Goal: Task Accomplishment & Management: Use online tool/utility

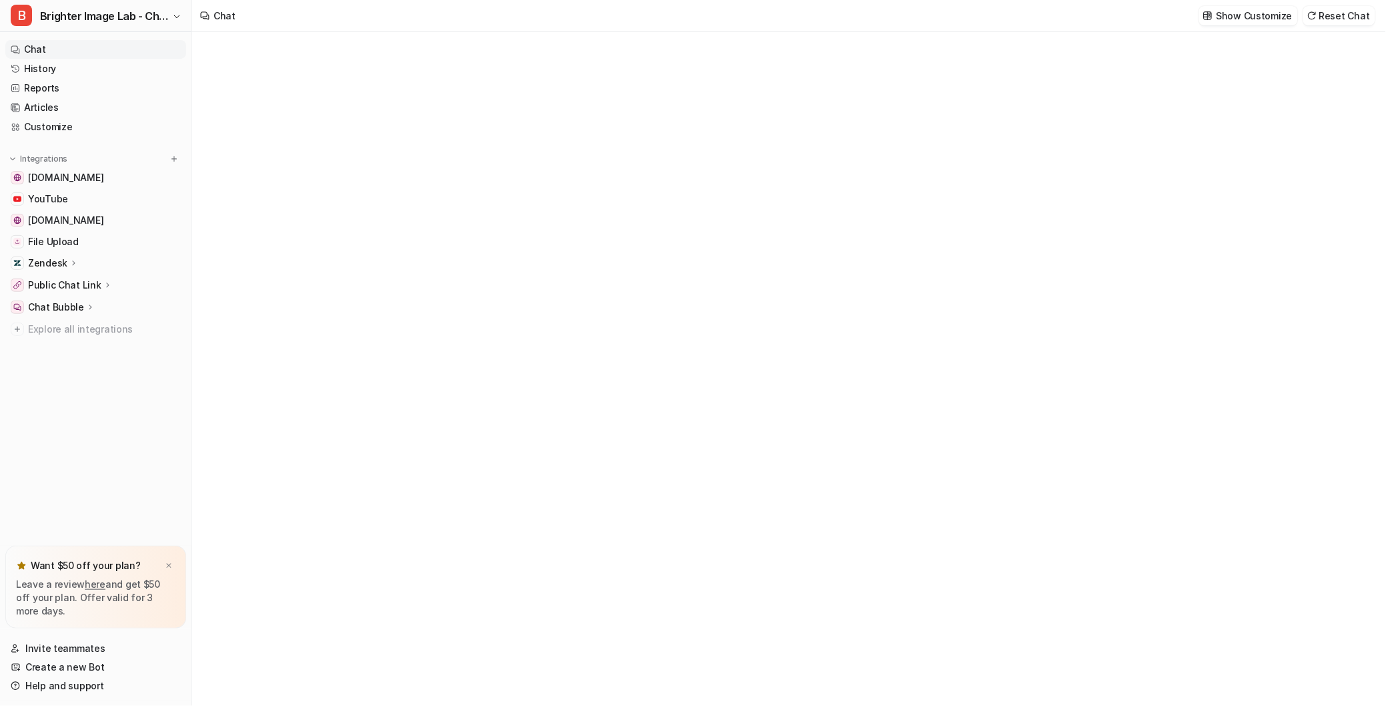
type textarea "**********"
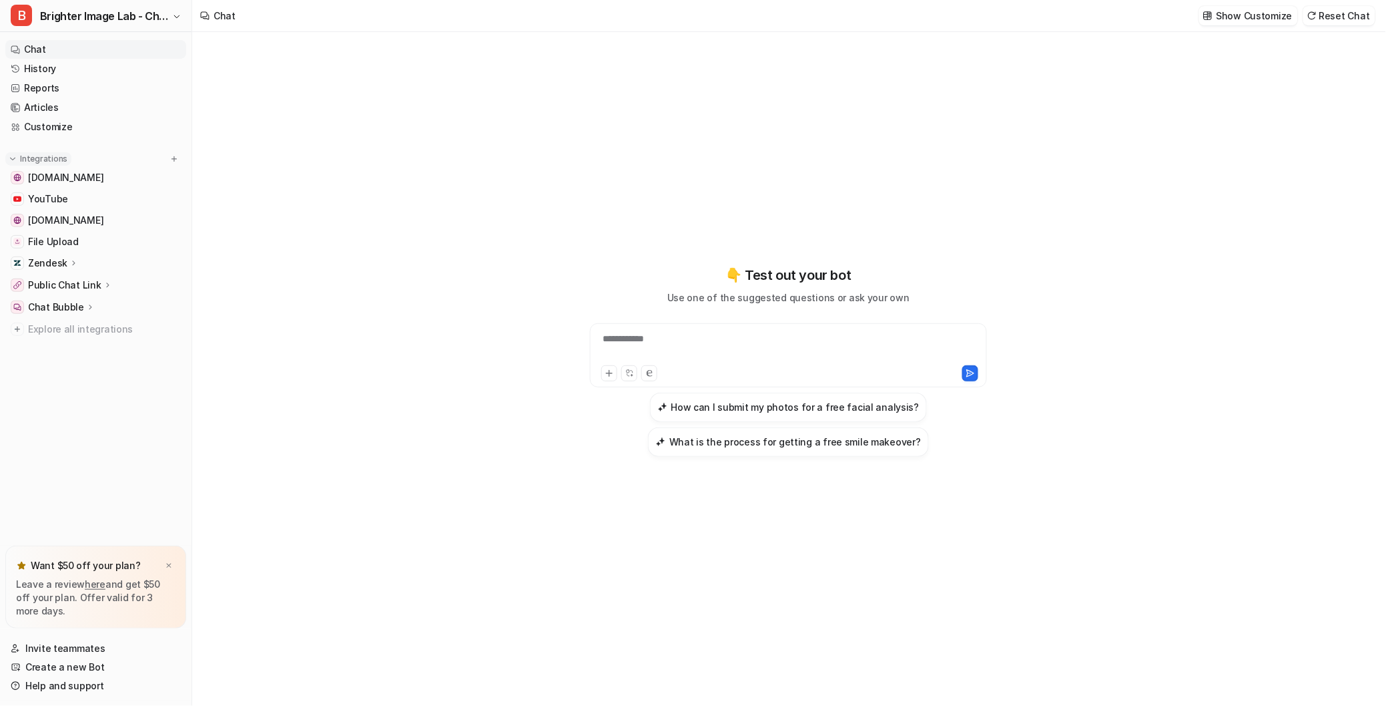
click at [53, 154] on p "Integrations" at bounding box center [43, 159] width 47 height 11
click at [87, 307] on icon at bounding box center [89, 307] width 9 height 10
click at [57, 326] on p "Overview" at bounding box center [59, 326] width 43 height 13
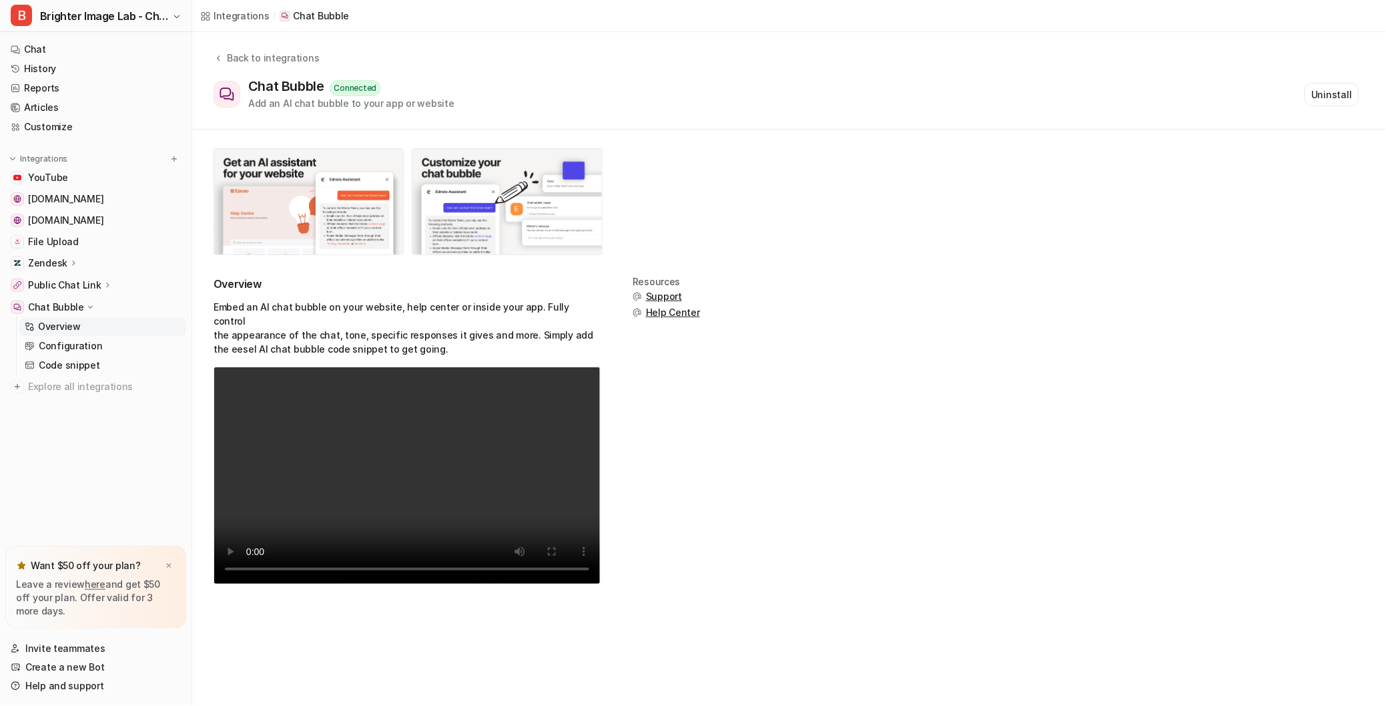
click at [69, 279] on p "Public Chat Link" at bounding box center [64, 284] width 73 height 13
click at [73, 383] on p "Configuration" at bounding box center [70, 383] width 63 height 13
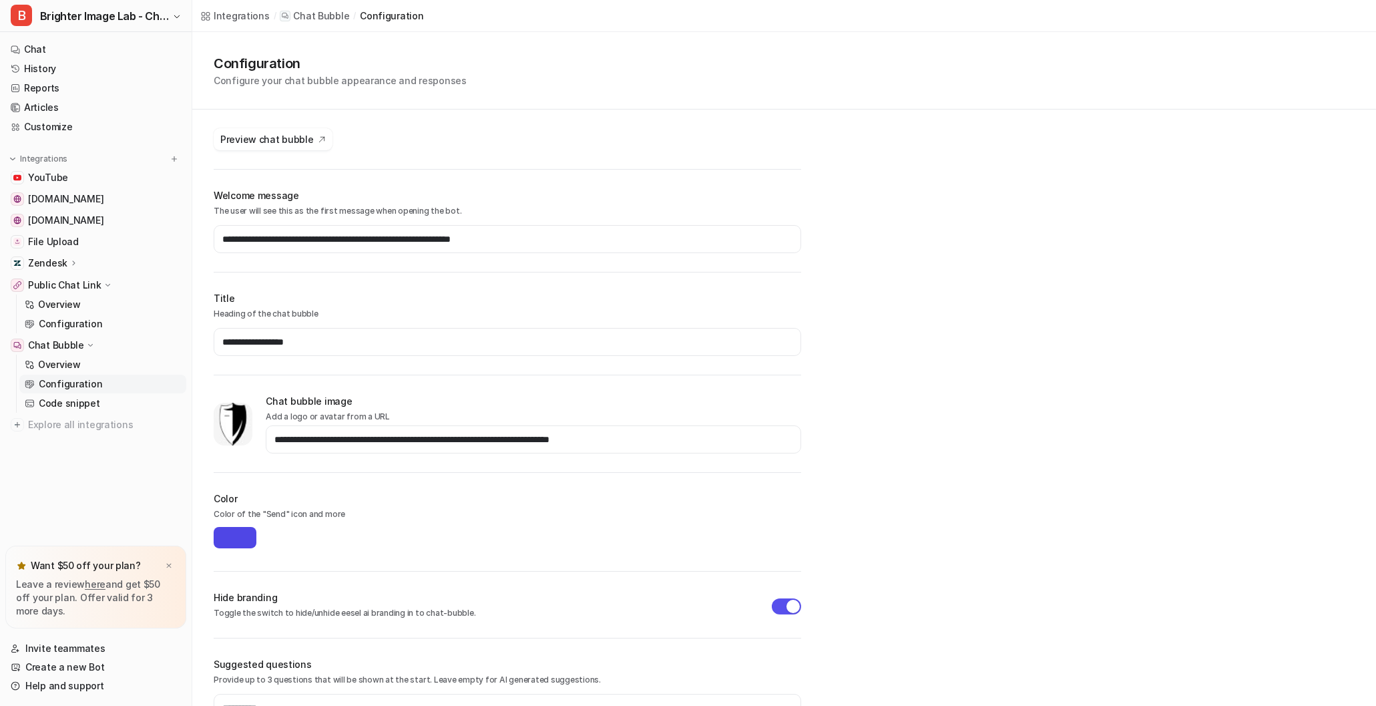
click at [61, 258] on p "Zendesk" at bounding box center [47, 262] width 39 height 13
click at [71, 176] on link "YouTube" at bounding box center [95, 177] width 181 height 19
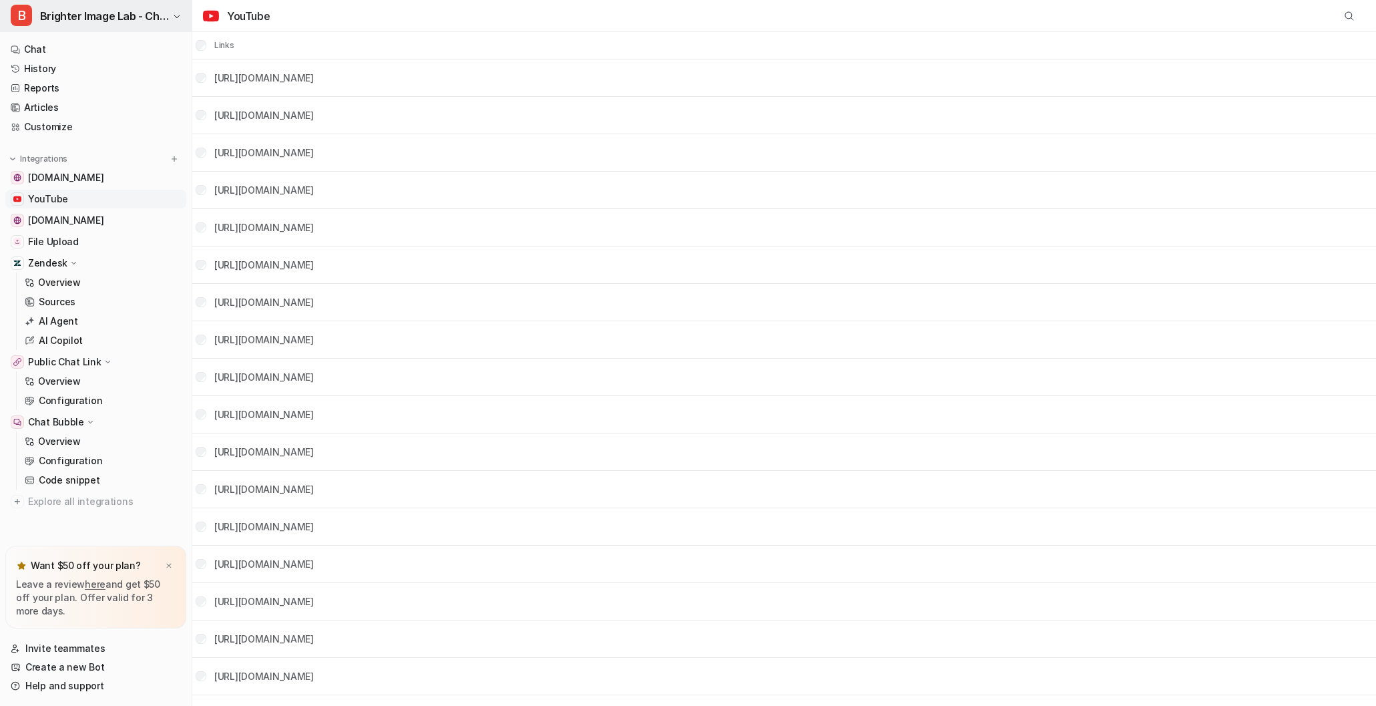
click at [171, 10] on button "B Brighter Image Lab - Chat" at bounding box center [96, 16] width 192 height 32
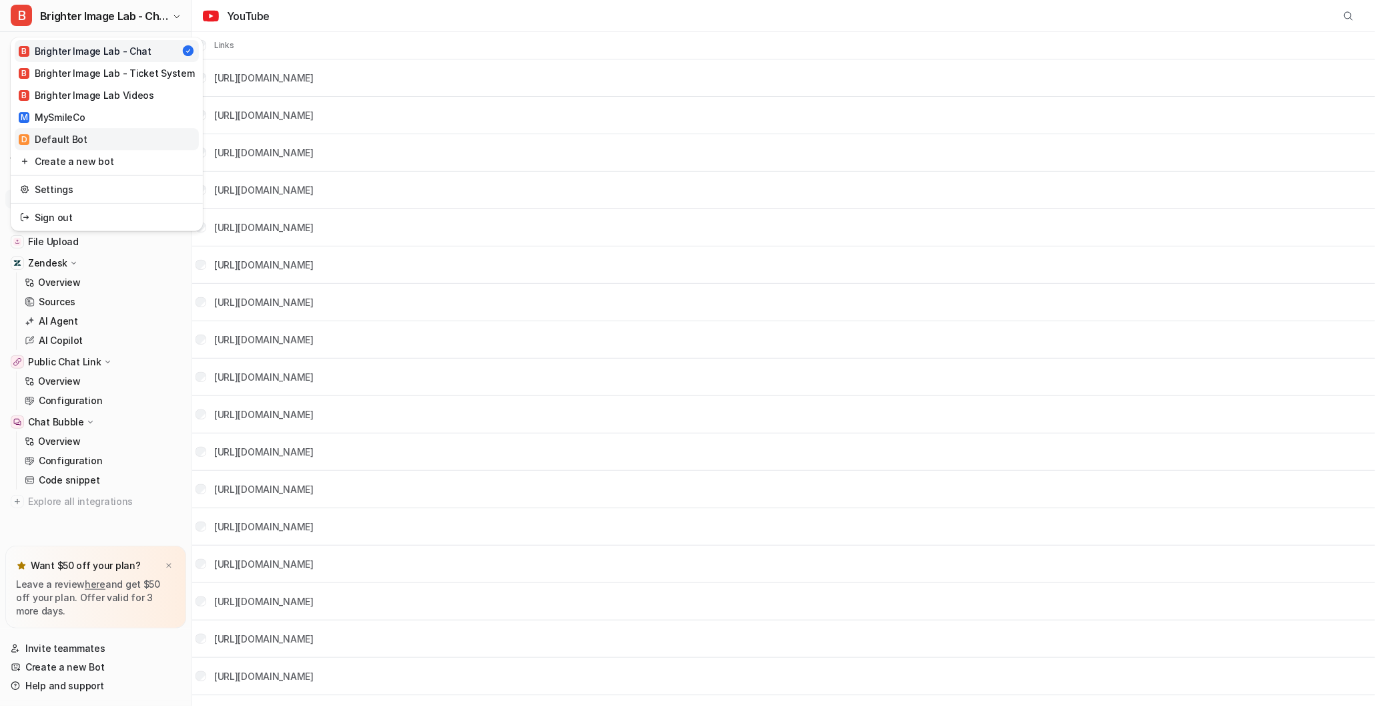
click at [102, 133] on link "D Default Bot" at bounding box center [107, 139] width 184 height 22
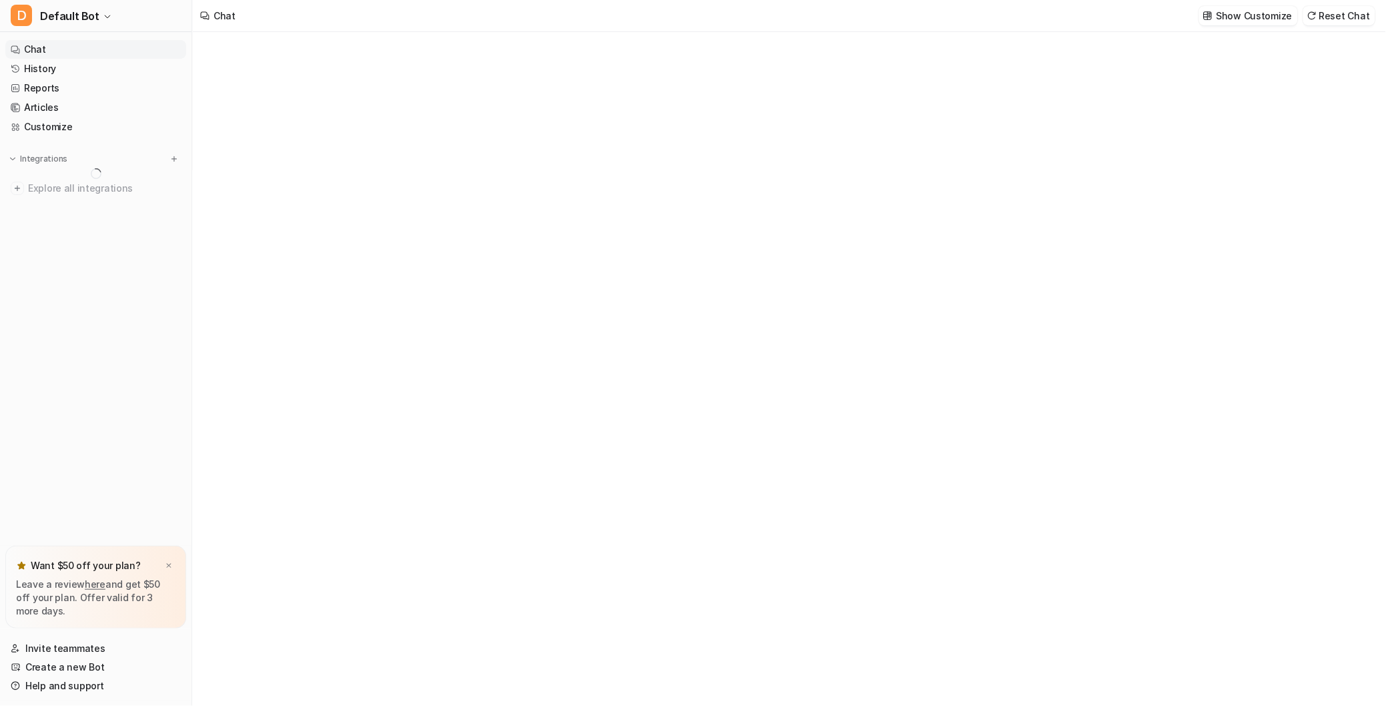
type textarea "**********"
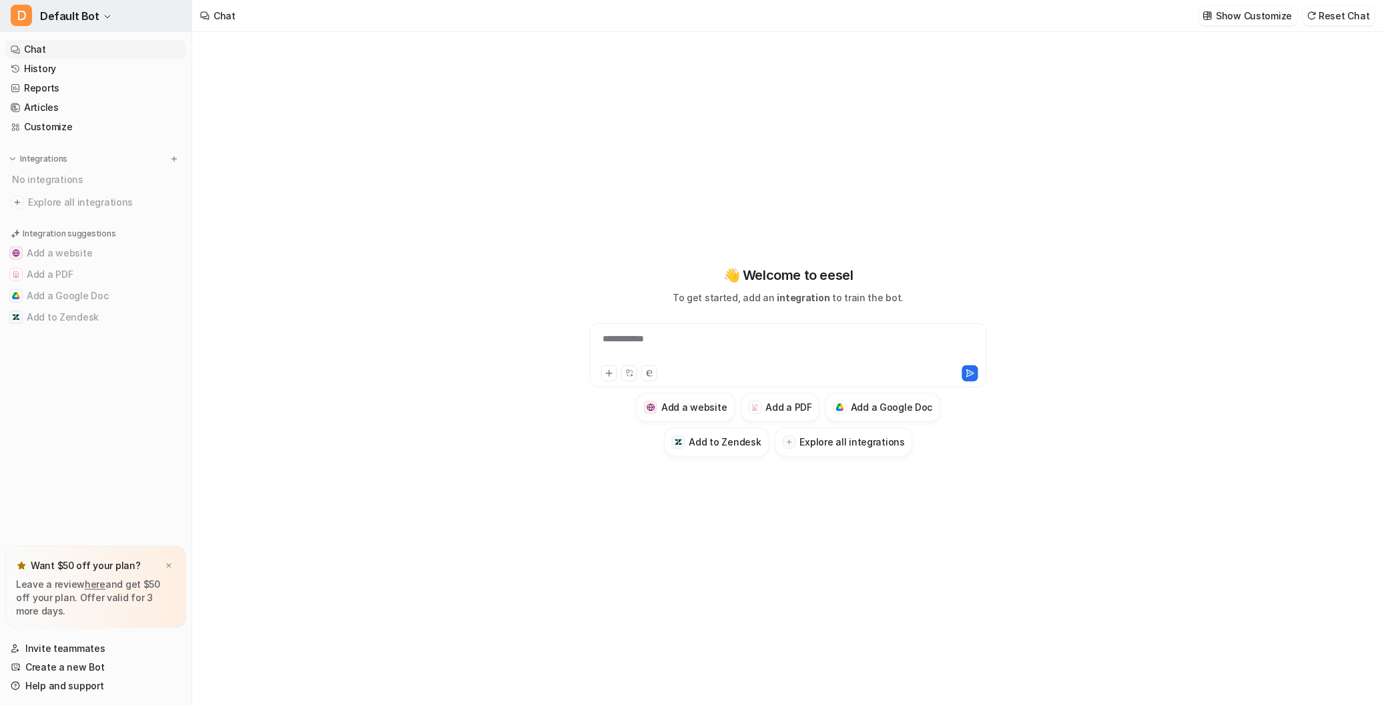
click at [101, 21] on button "D Default Bot" at bounding box center [96, 16] width 192 height 32
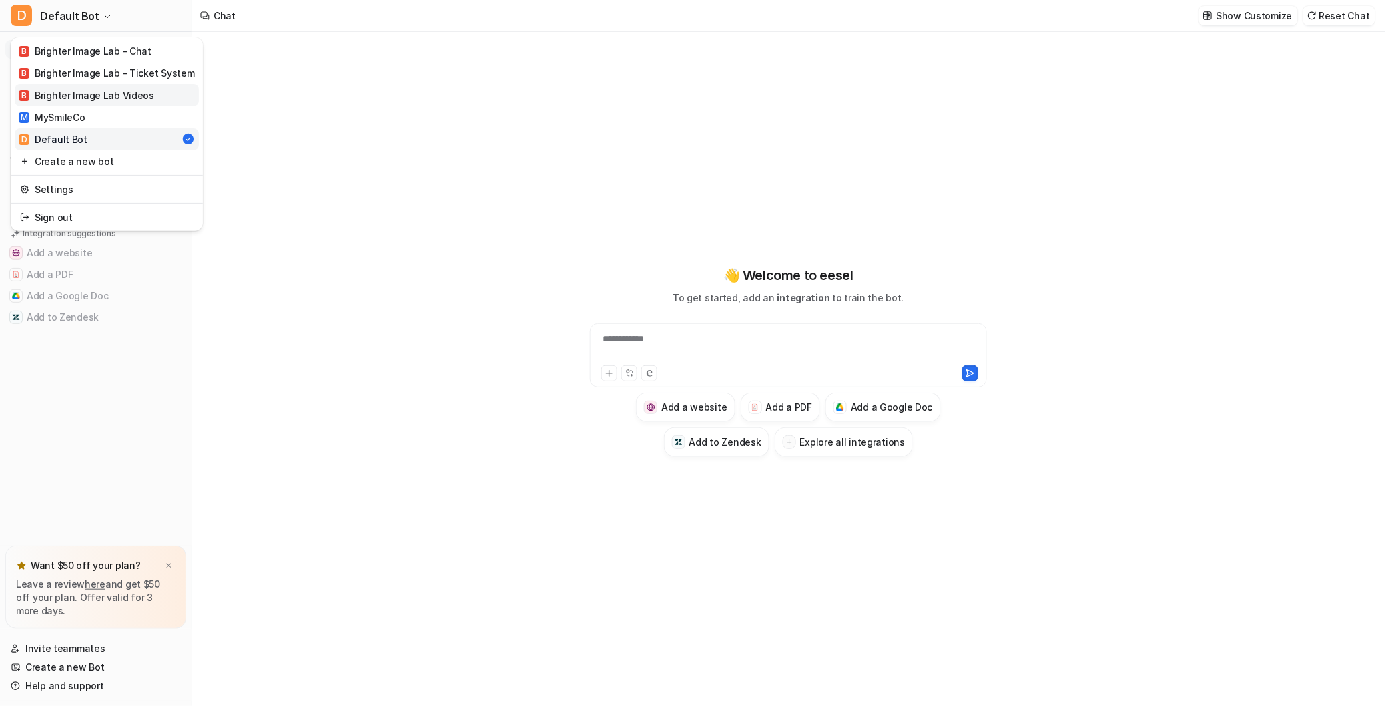
click at [93, 94] on div "B Brighter Image Lab Videos" at bounding box center [86, 95] width 135 height 14
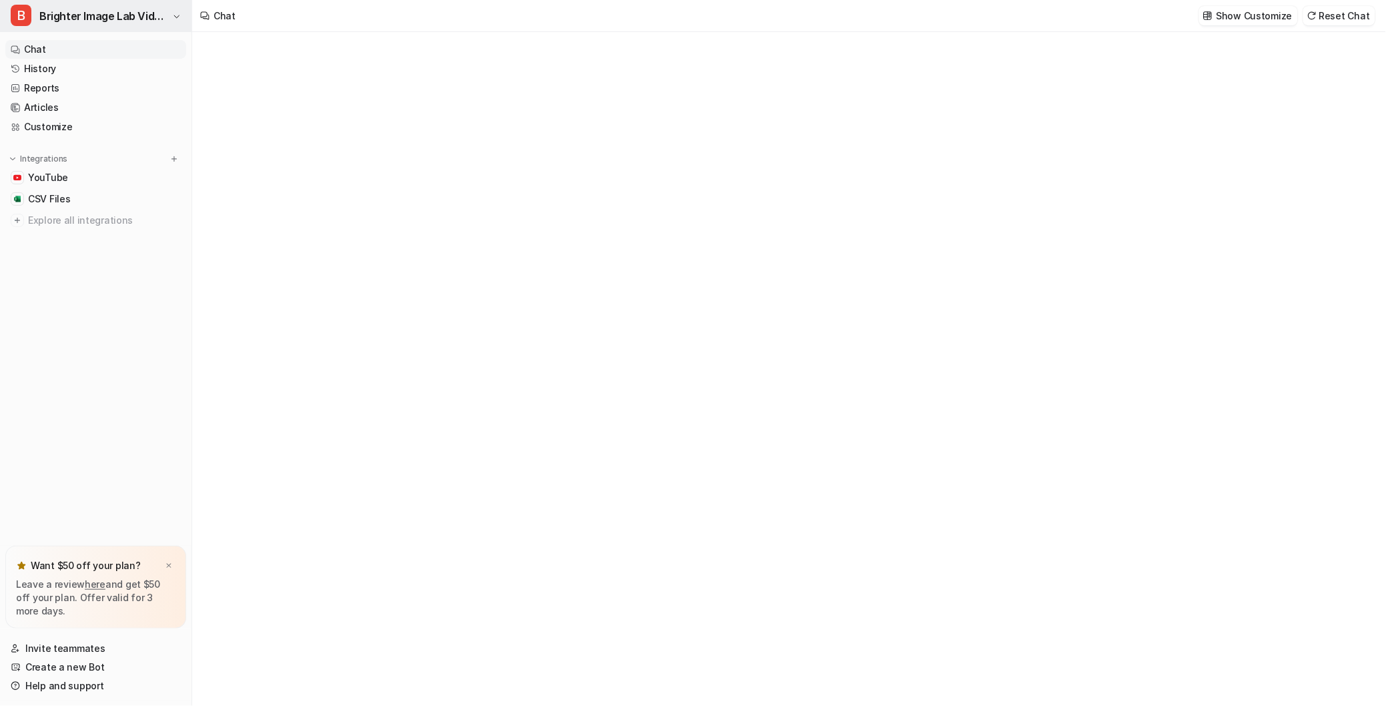
click at [98, 15] on span "Brighter Image Lab Videos" at bounding box center [103, 16] width 129 height 19
click at [162, 14] on span "Brighter Image Lab Videos" at bounding box center [103, 16] width 129 height 19
click at [176, 11] on button "B Brighter Image Lab Videos" at bounding box center [96, 16] width 192 height 32
type textarea "**********"
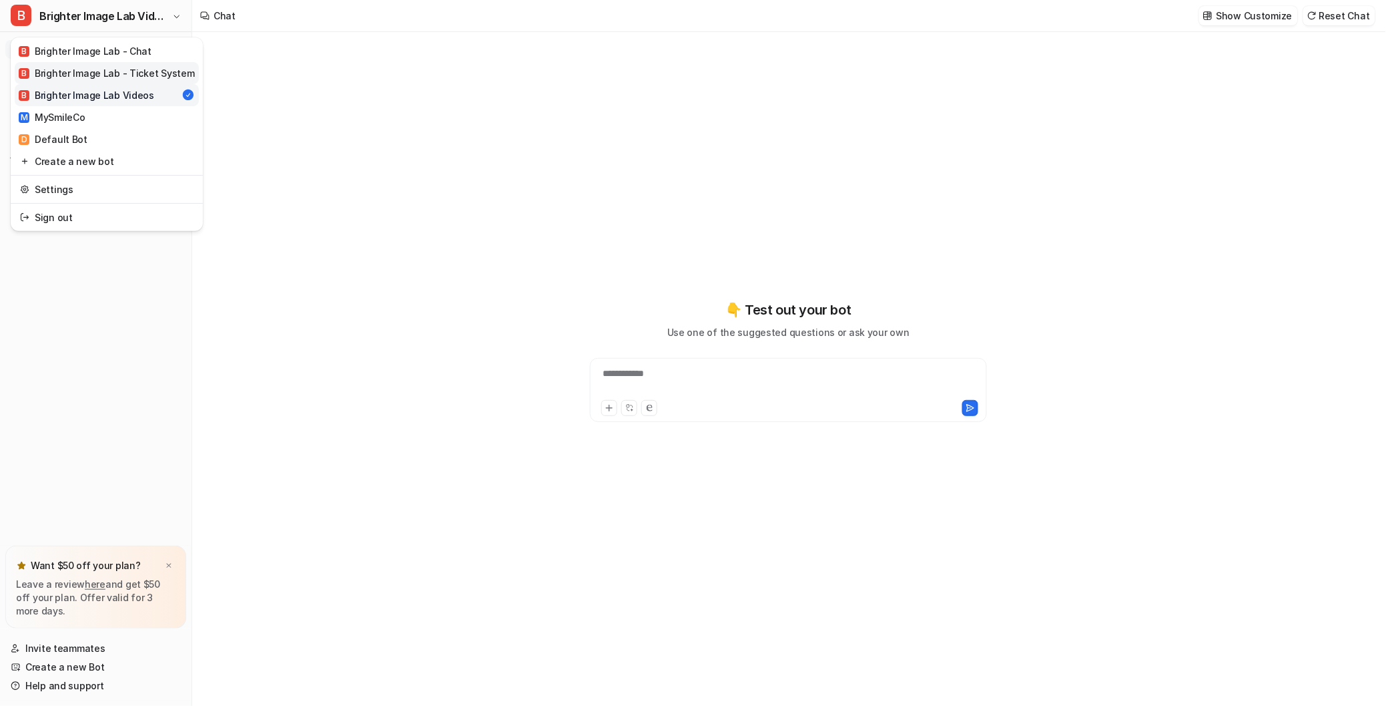
click at [109, 75] on div "B Brighter Image Lab - Ticket System" at bounding box center [107, 73] width 176 height 14
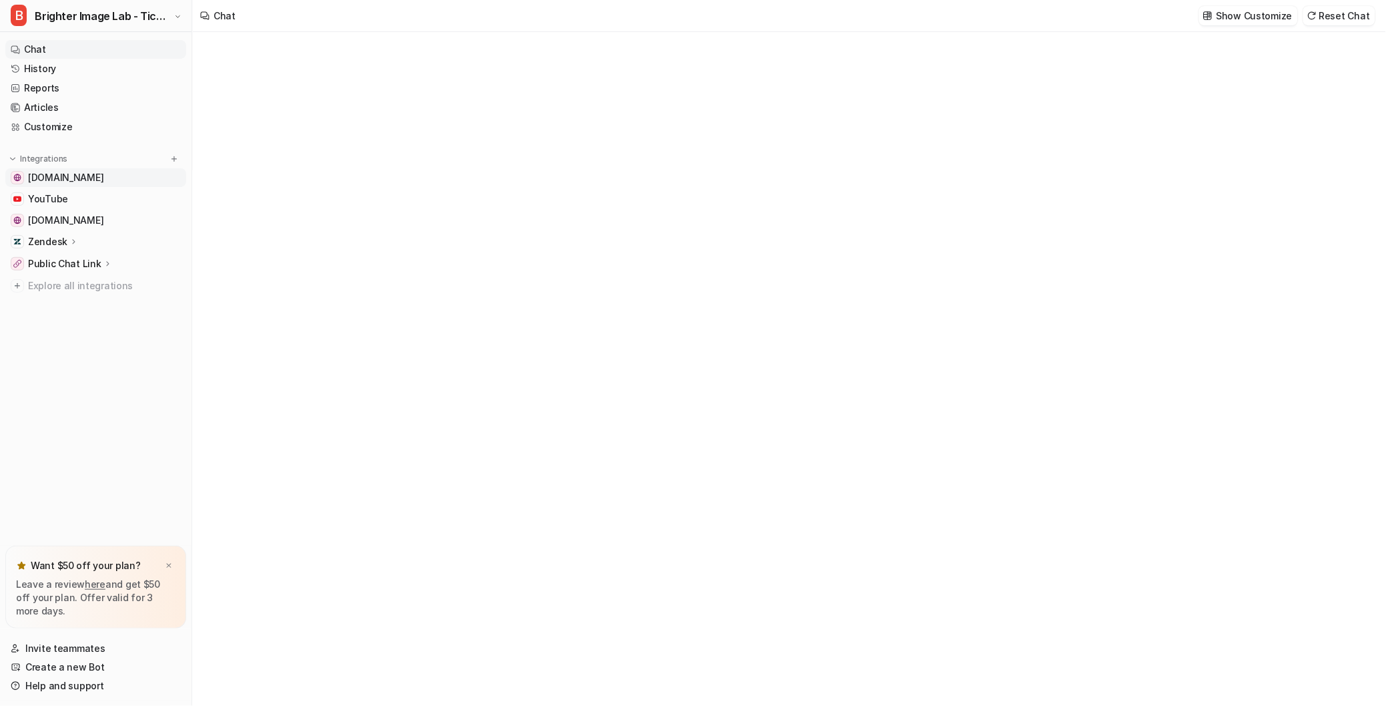
type textarea "**********"
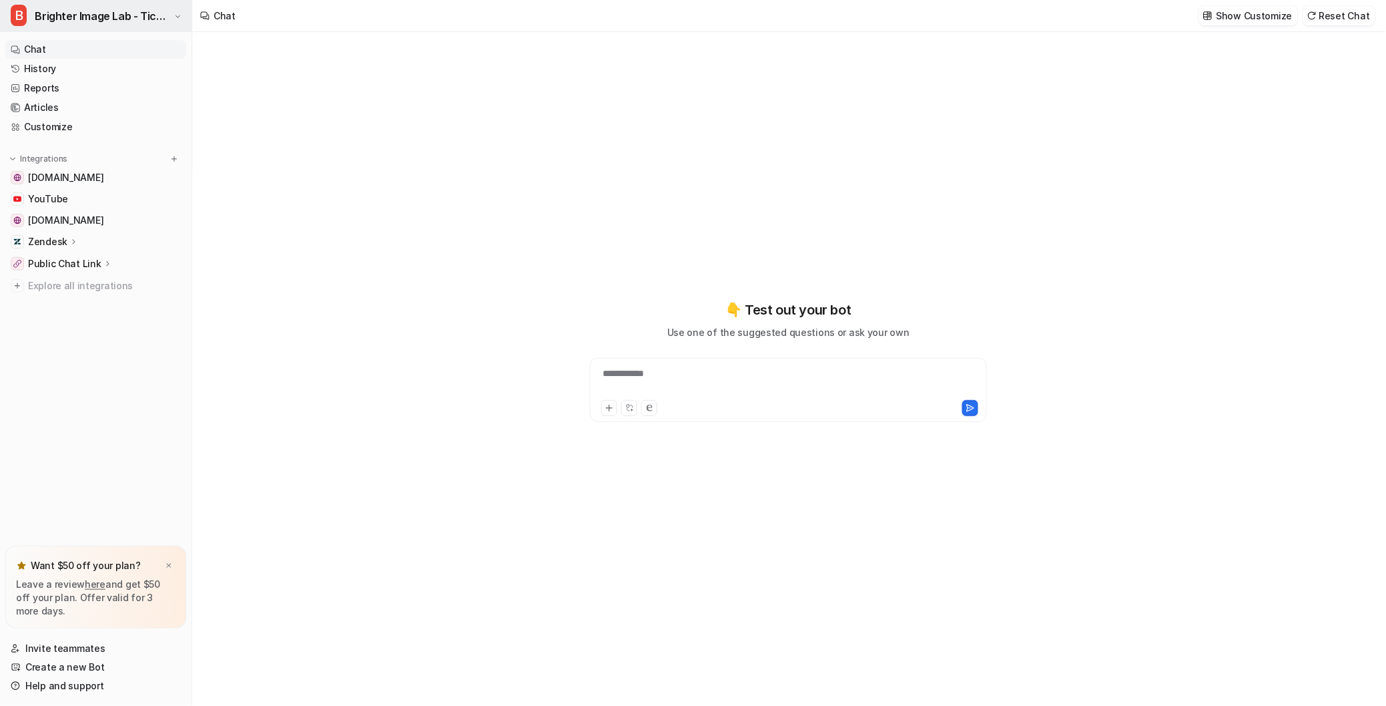
click at [148, 7] on span "Brighter Image Lab - Ticket System" at bounding box center [102, 16] width 135 height 19
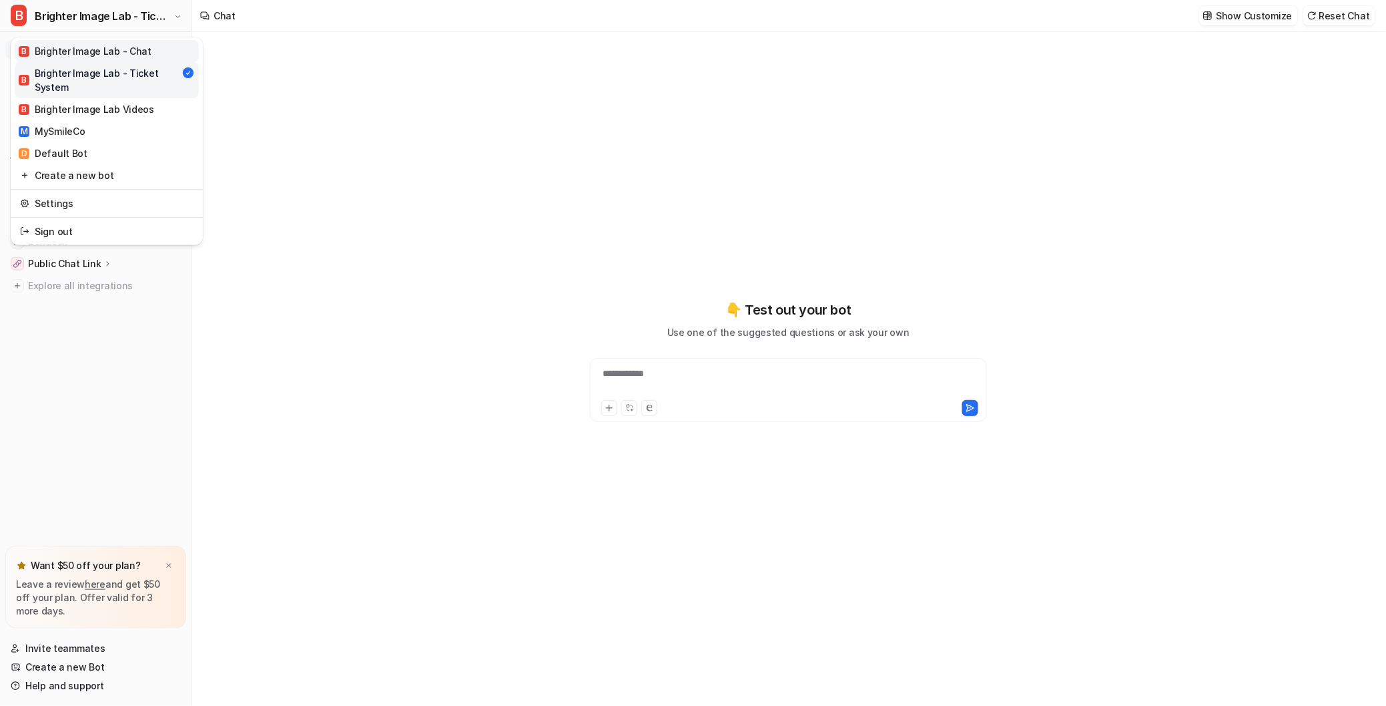
click at [127, 50] on div "B Brighter Image Lab - Chat" at bounding box center [85, 51] width 133 height 14
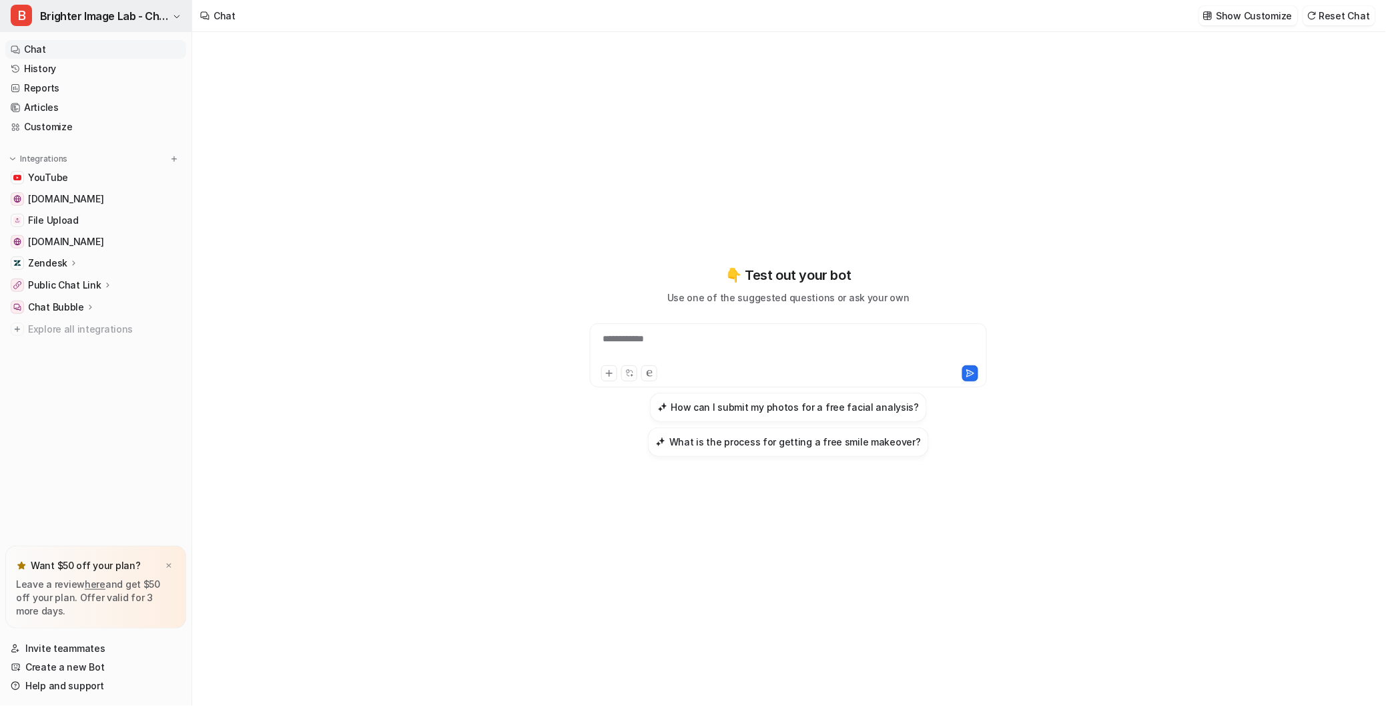
click at [148, 17] on span "Brighter Image Lab - Chat" at bounding box center [104, 16] width 129 height 19
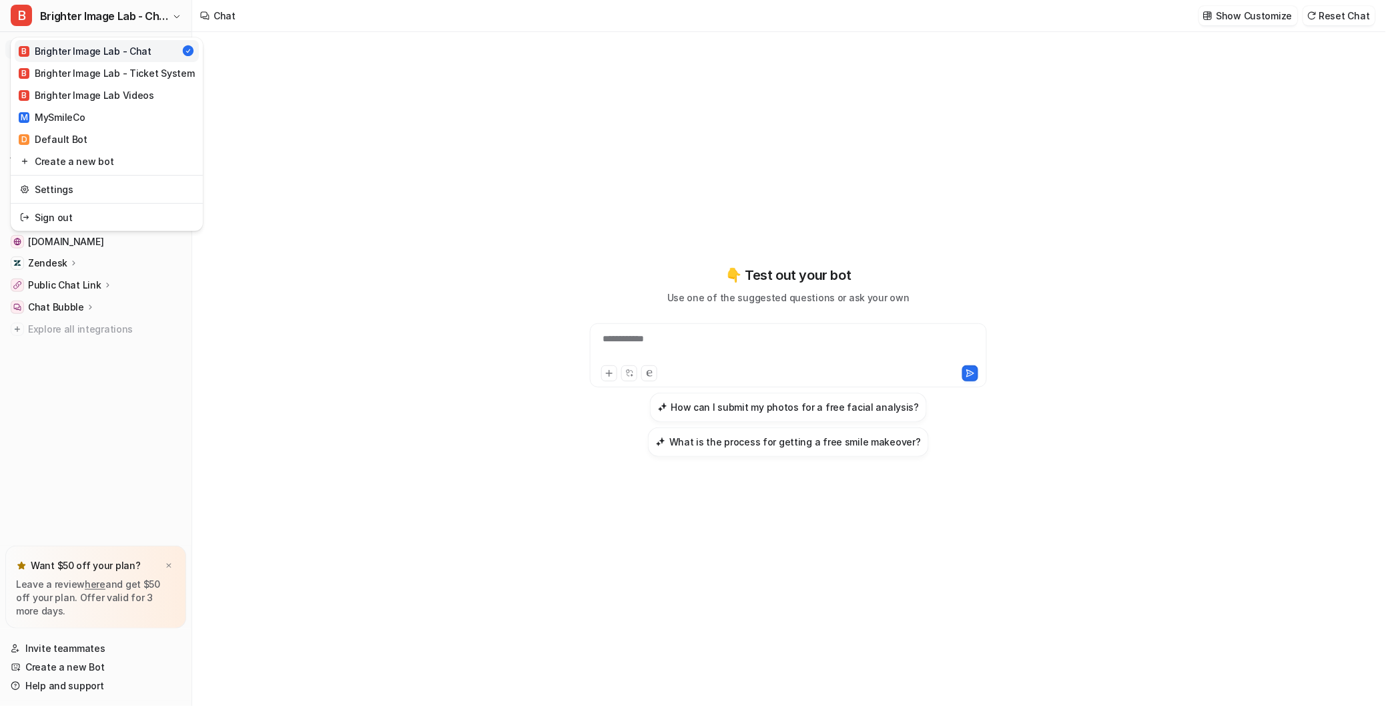
drag, startPoint x: 81, startPoint y: 428, endPoint x: 109, endPoint y: 351, distance: 81.7
click at [81, 427] on div "B Brighter Image Lab - Chat B Brighter Image Lab - Chat B Brighter Image Lab - …" at bounding box center [96, 353] width 192 height 706
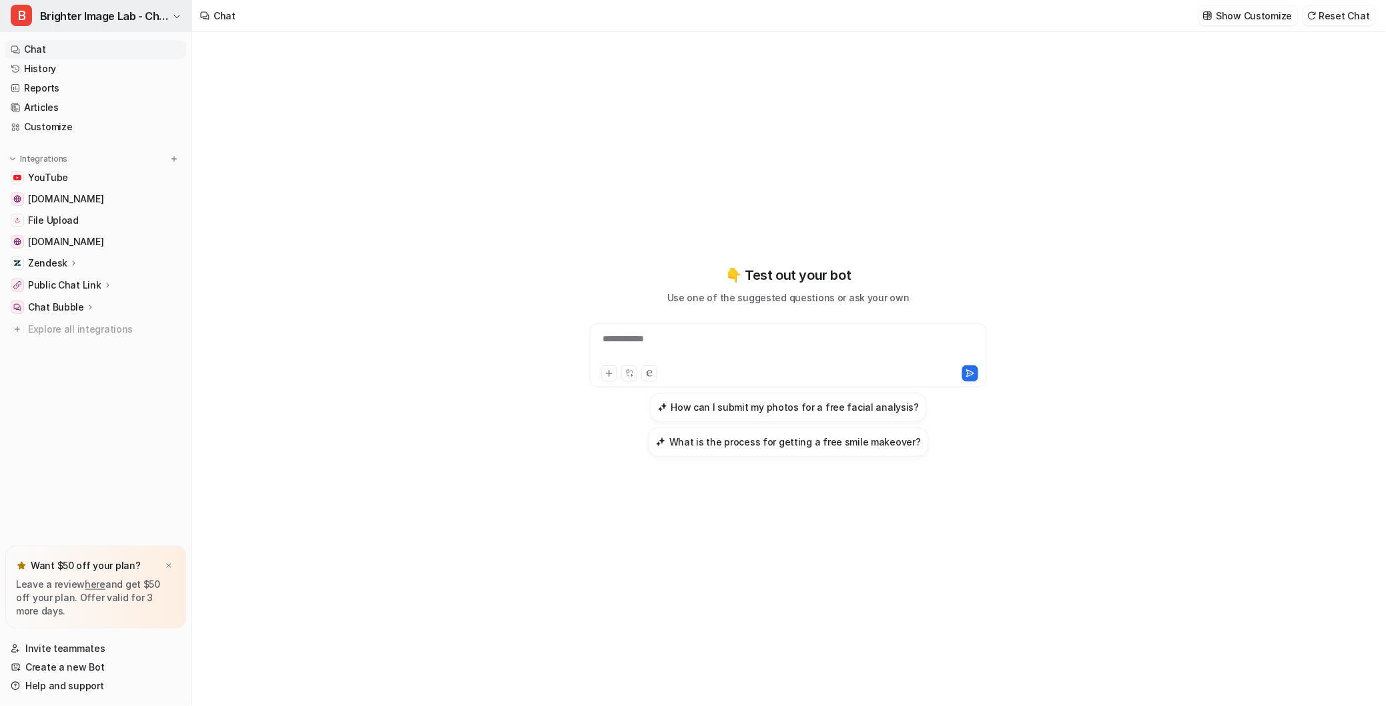
click at [152, 13] on span "Brighter Image Lab - Chat" at bounding box center [104, 16] width 129 height 19
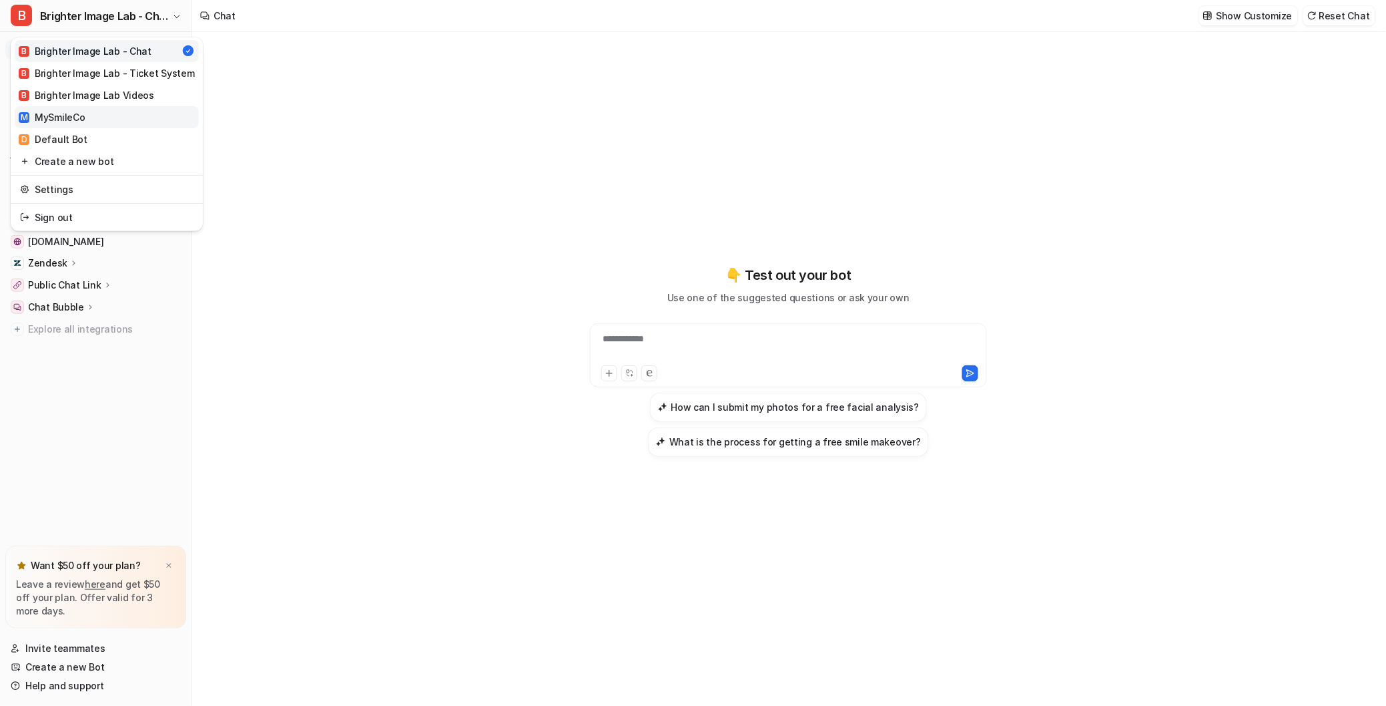
click at [68, 119] on div "M MySmileCo" at bounding box center [52, 117] width 66 height 14
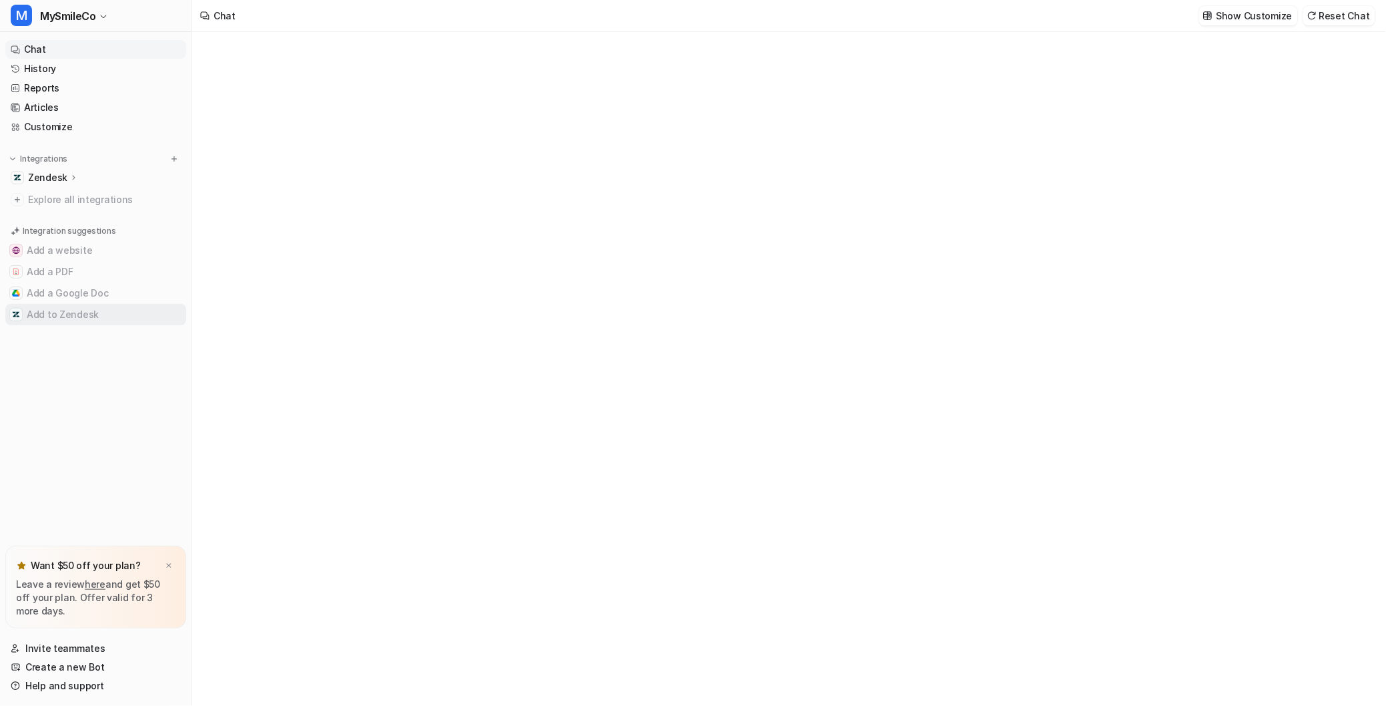
type textarea "**********"
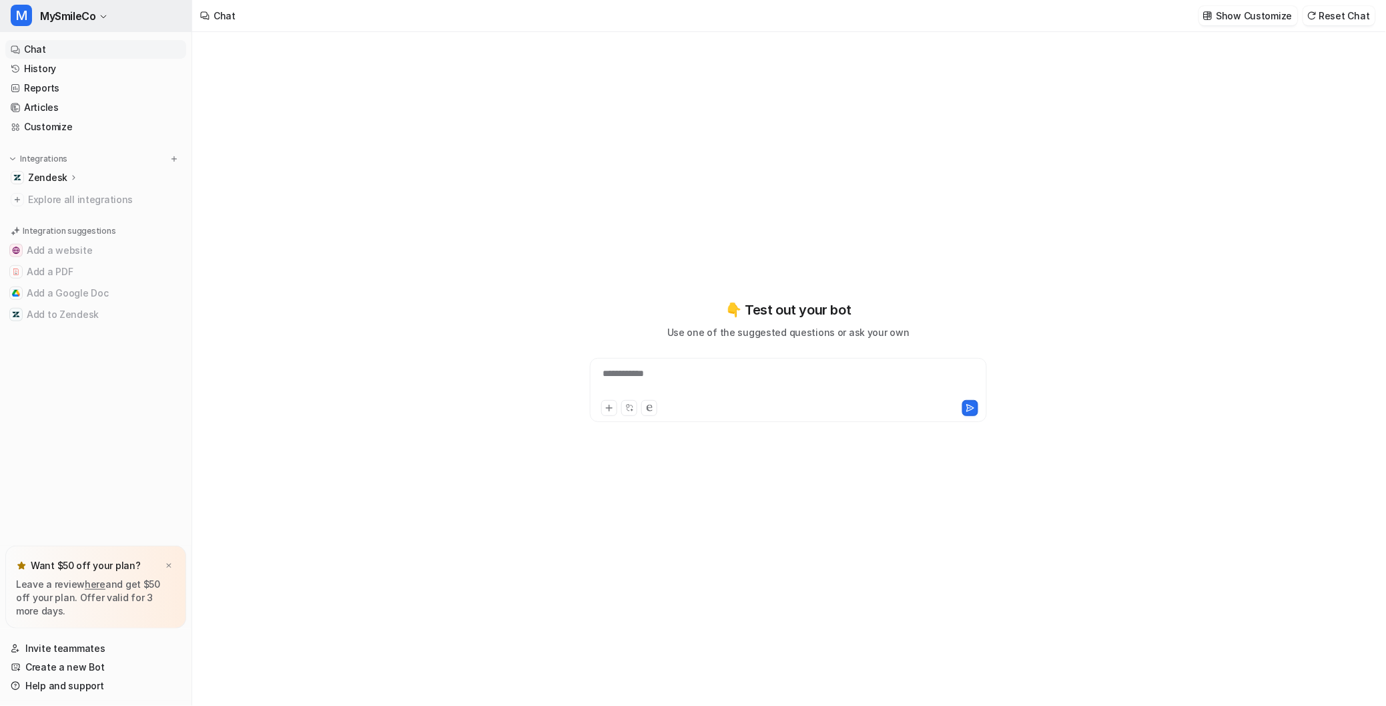
click at [103, 18] on icon "button" at bounding box center [103, 17] width 8 height 8
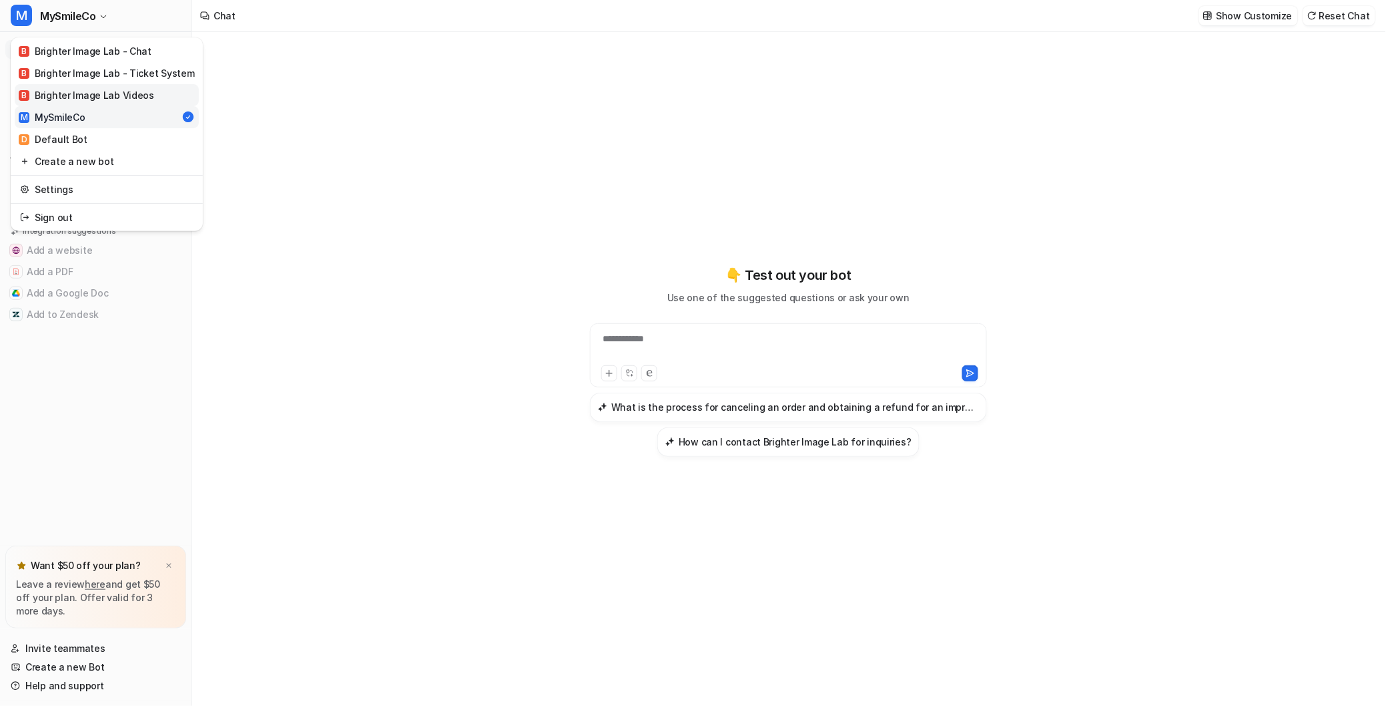
click at [128, 94] on div "B Brighter Image Lab Videos" at bounding box center [86, 95] width 135 height 14
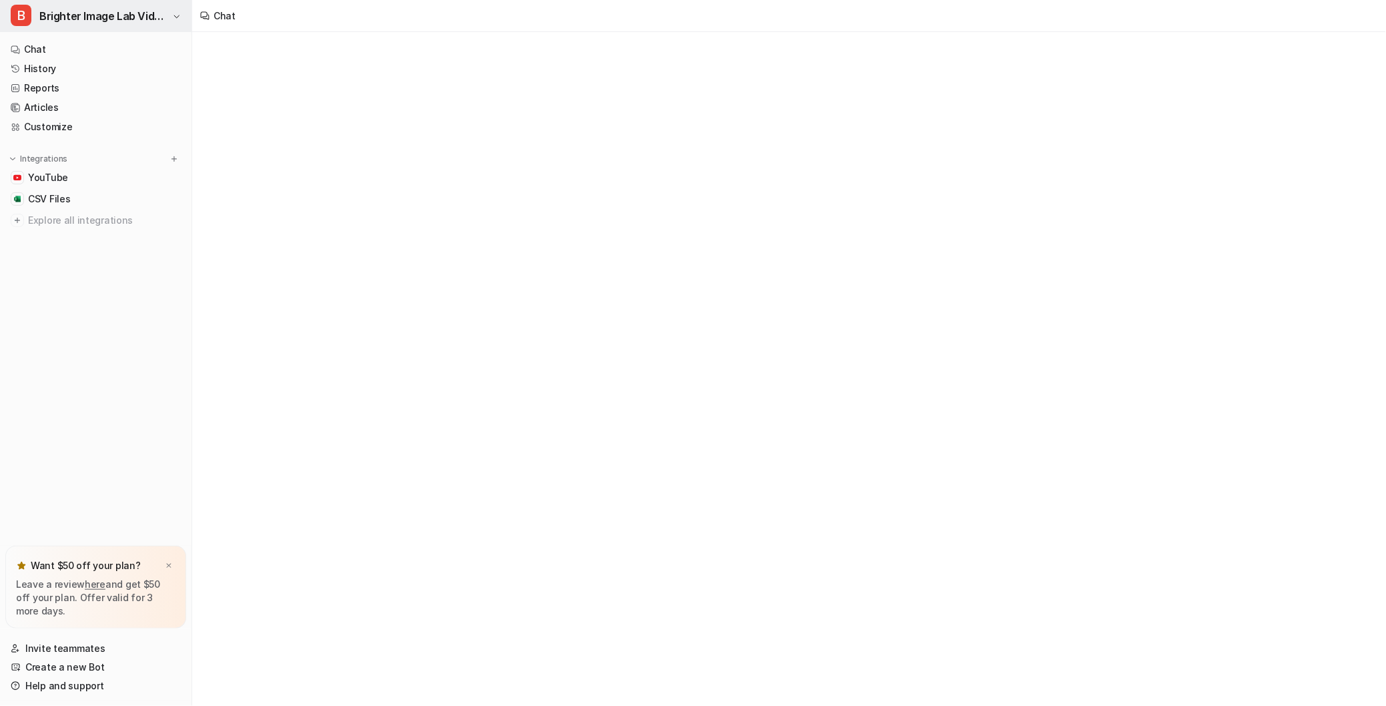
click at [122, 15] on span "Brighter Image Lab Videos" at bounding box center [103, 16] width 129 height 19
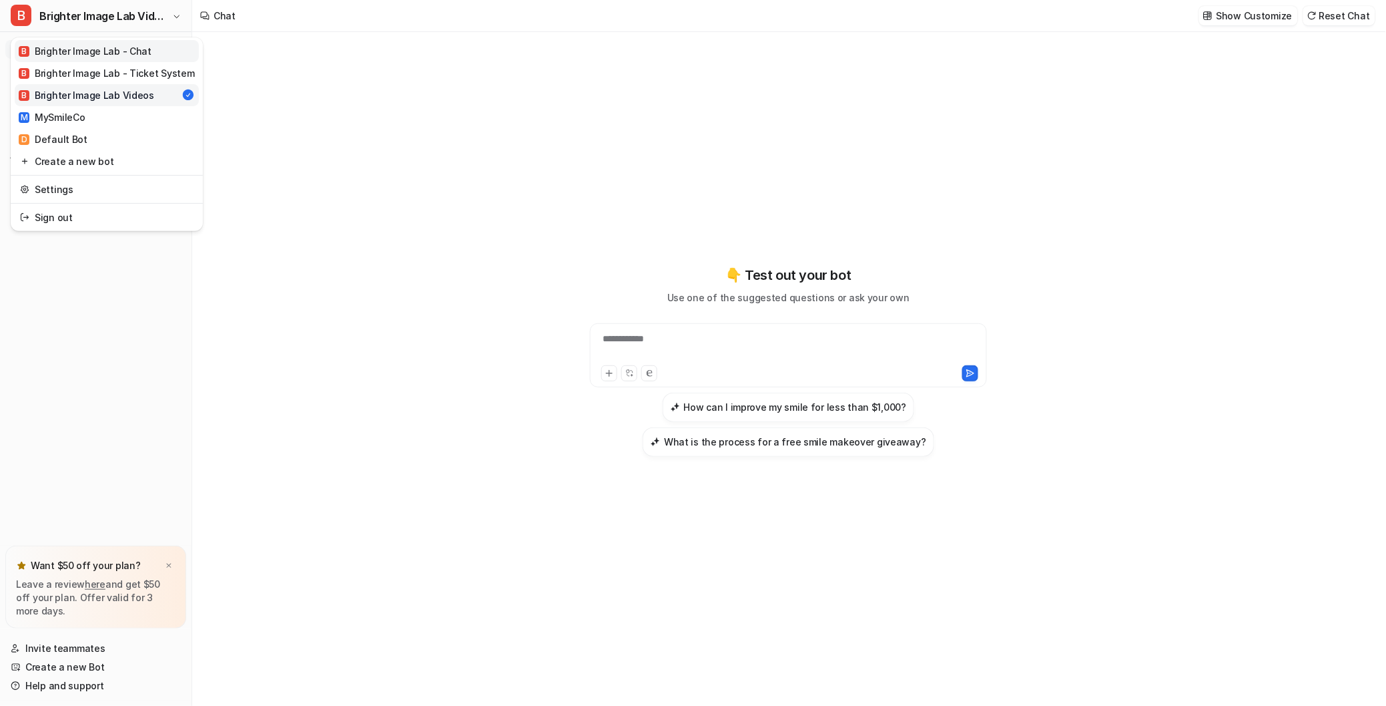
click at [153, 50] on link "B Brighter Image Lab - Chat" at bounding box center [107, 51] width 184 height 22
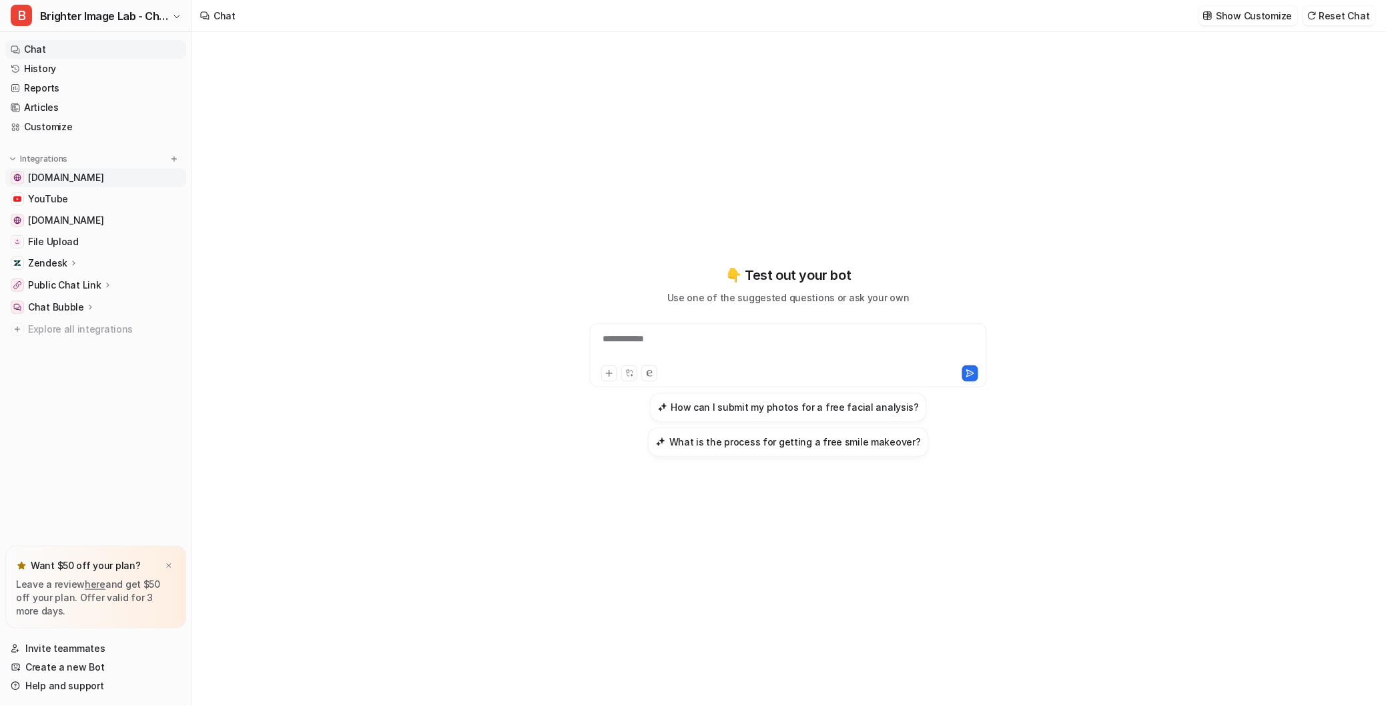
click at [101, 175] on span "[DOMAIN_NAME]" at bounding box center [65, 177] width 75 height 13
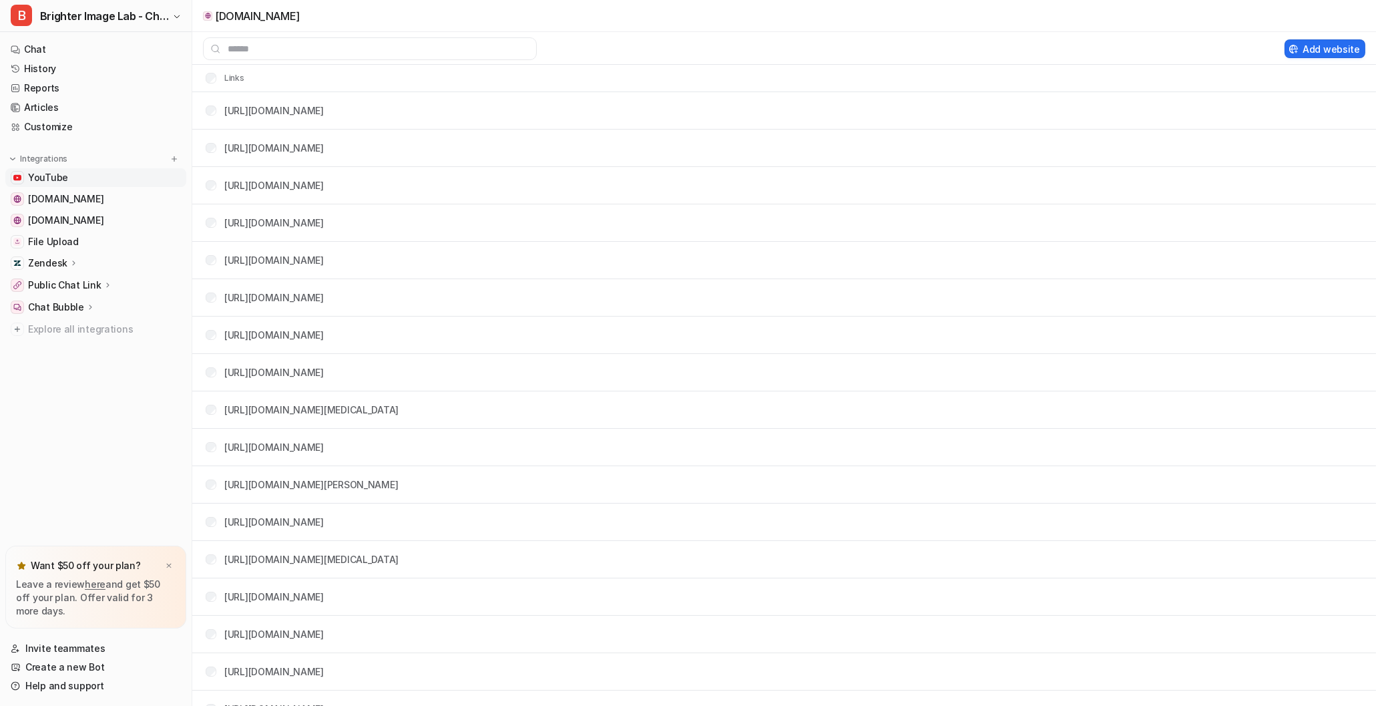
click at [93, 183] on link "YouTube" at bounding box center [95, 177] width 181 height 19
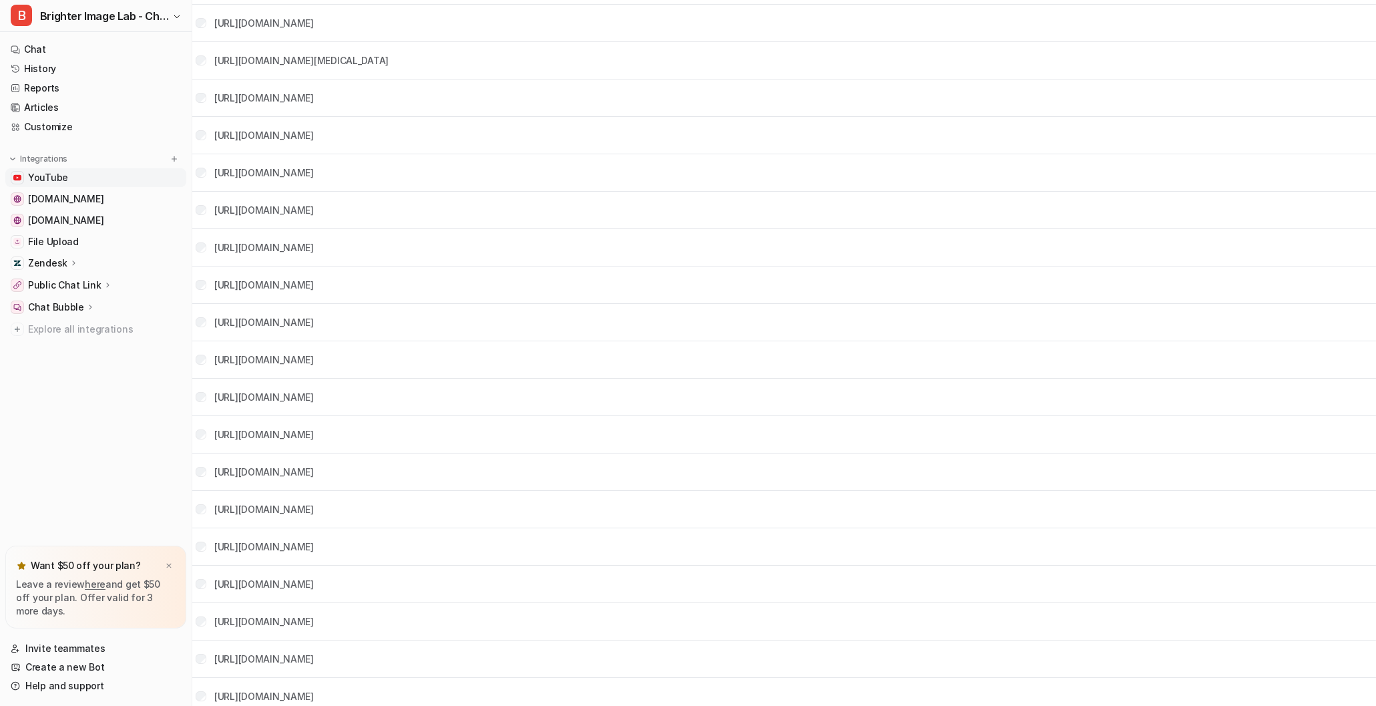
scroll to position [1035, 0]
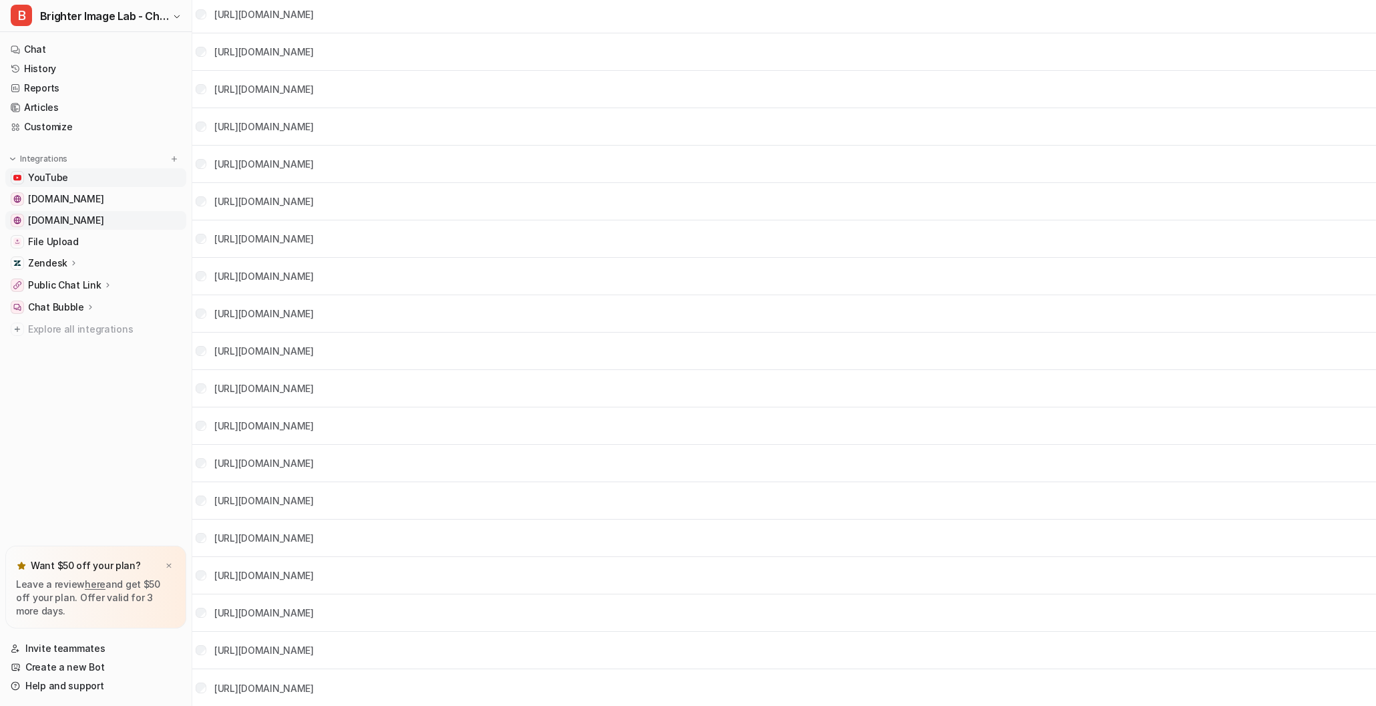
click at [79, 214] on span "[DOMAIN_NAME]" at bounding box center [65, 220] width 75 height 13
click at [111, 248] on link "File Upload" at bounding box center [95, 241] width 181 height 19
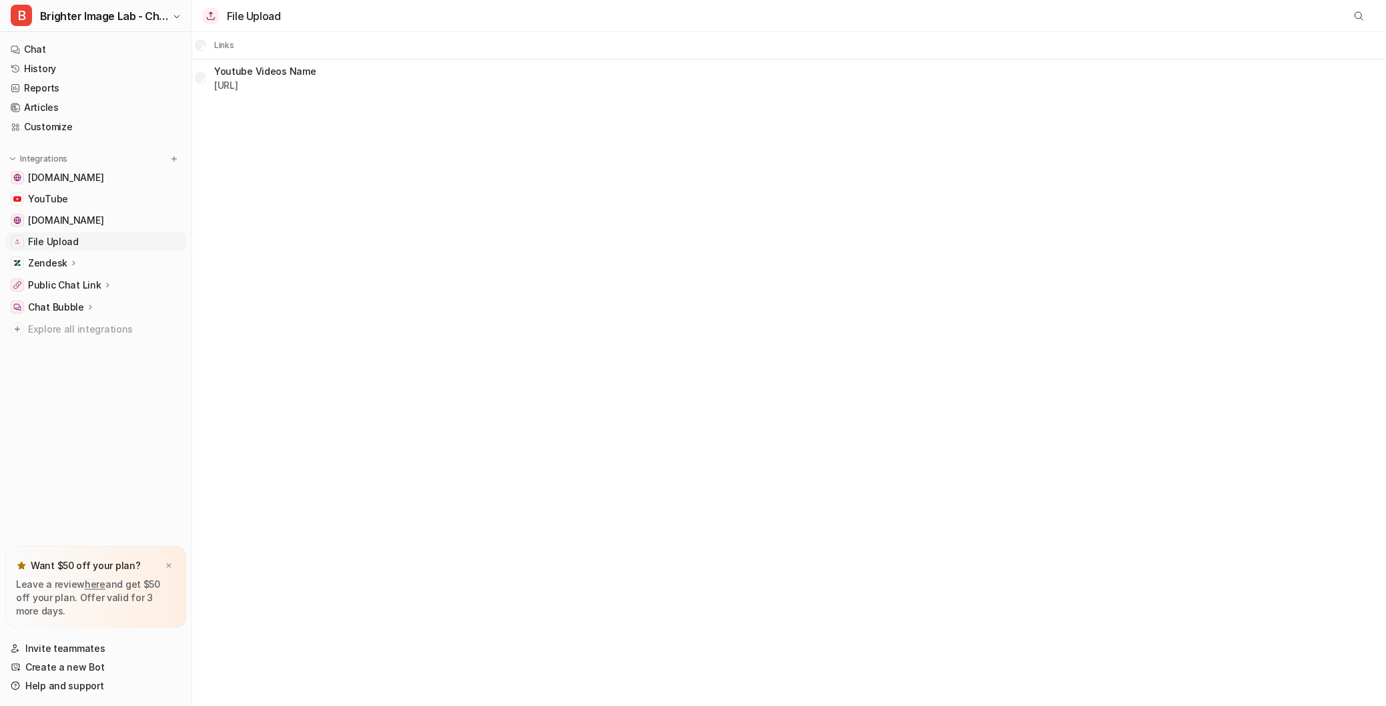
click at [69, 260] on icon at bounding box center [73, 263] width 9 height 10
click at [65, 281] on p "Overview" at bounding box center [59, 282] width 43 height 13
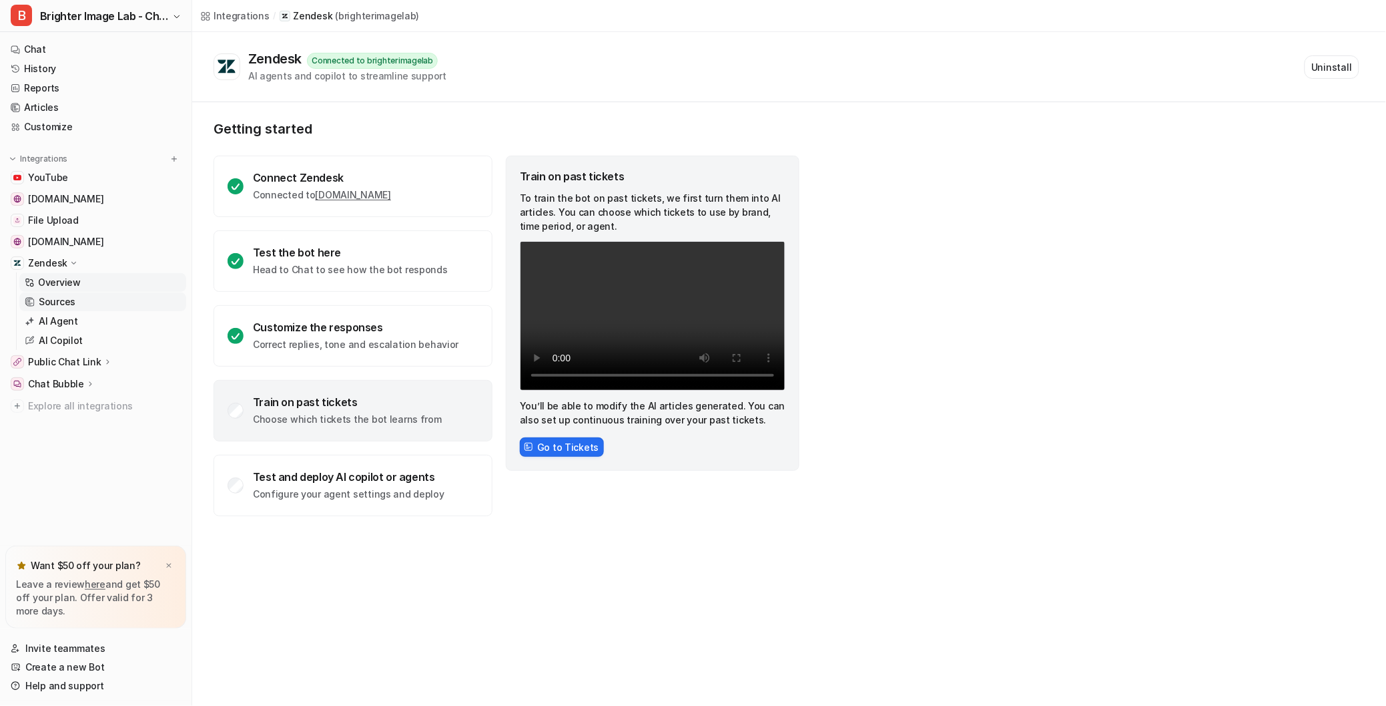
click at [74, 300] on link "Sources" at bounding box center [102, 301] width 167 height 19
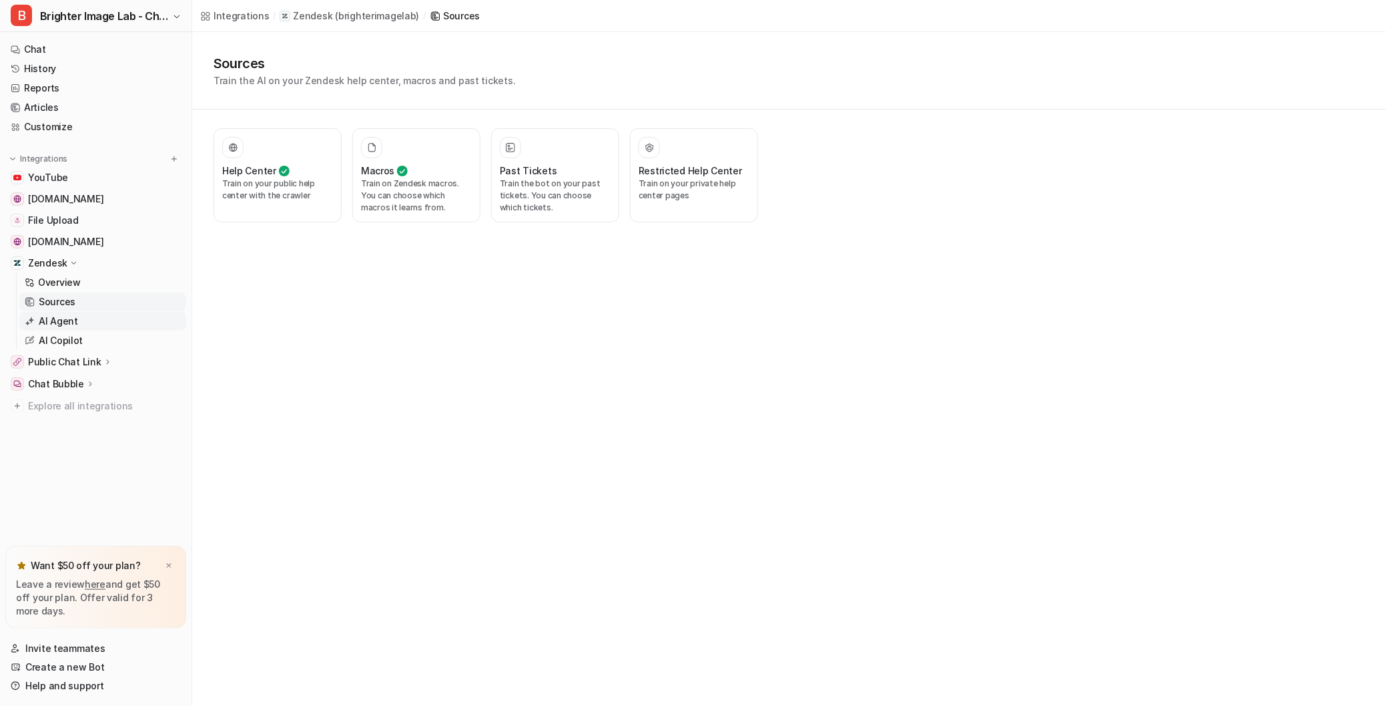
click at [75, 314] on p "AI Agent" at bounding box center [58, 320] width 39 height 13
